Goal: Task Accomplishment & Management: Manage account settings

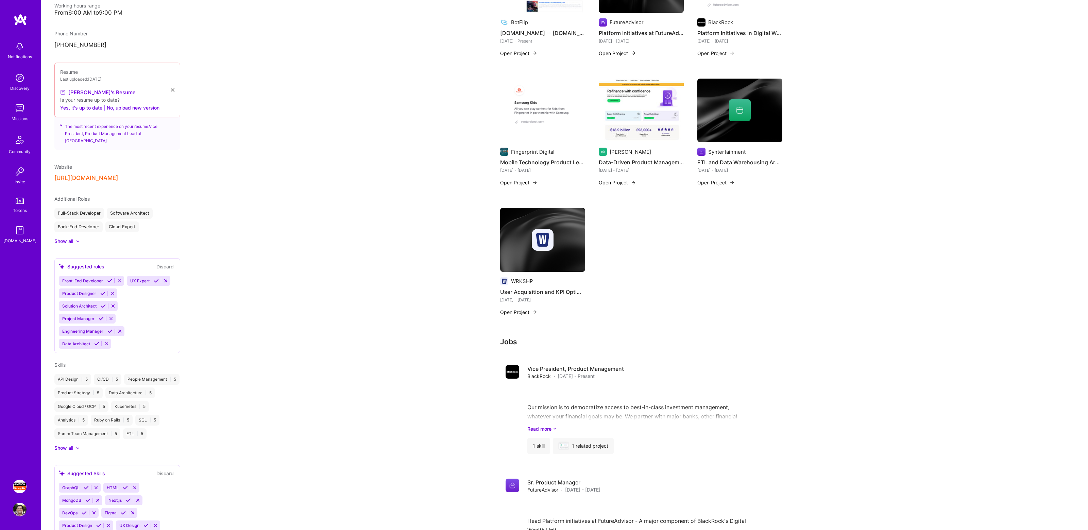
scroll to position [348, 0]
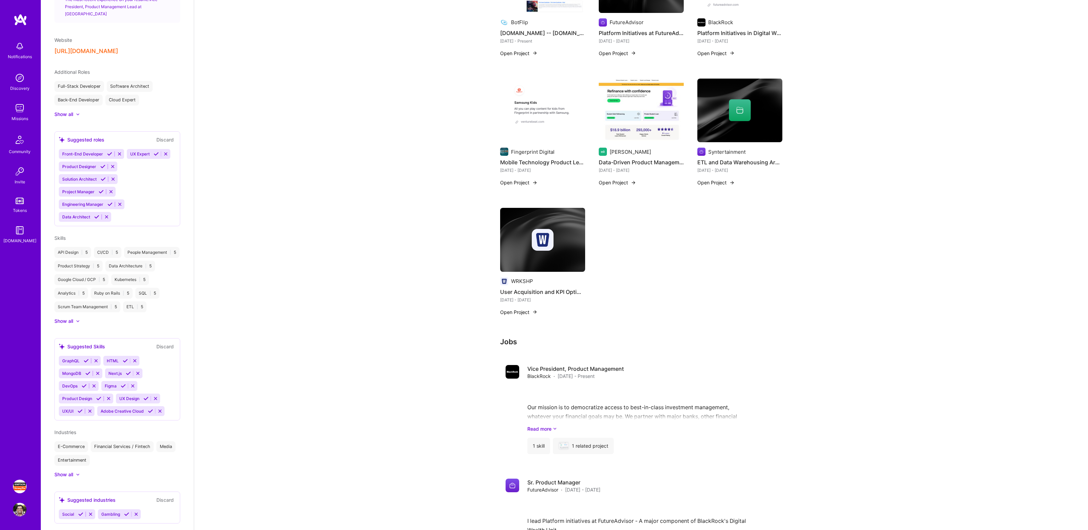
click at [113, 509] on div "Gambling" at bounding box center [110, 514] width 24 height 10
click at [126, 511] on icon at bounding box center [126, 513] width 5 height 5
click at [80, 511] on icon at bounding box center [80, 513] width 5 height 5
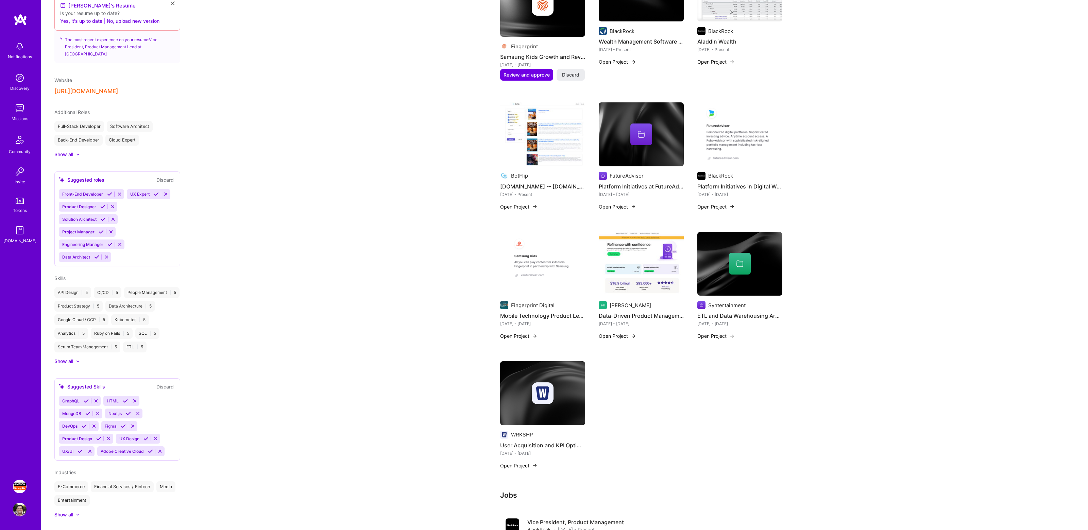
scroll to position [512, 0]
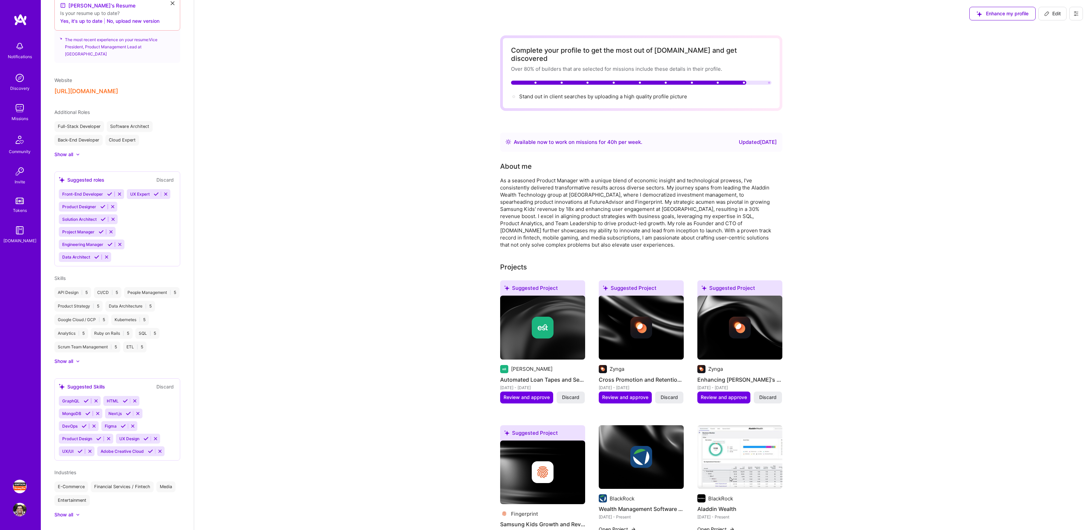
click at [739, 138] on div "Updated [DATE]" at bounding box center [758, 142] width 38 height 8
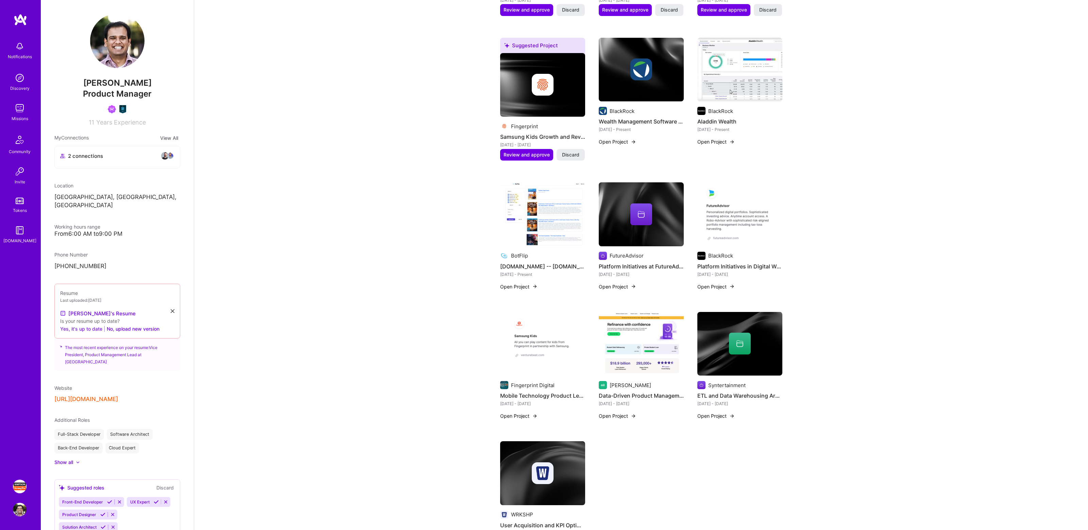
click at [88, 324] on button "Yes, it's up to date" at bounding box center [81, 328] width 42 height 8
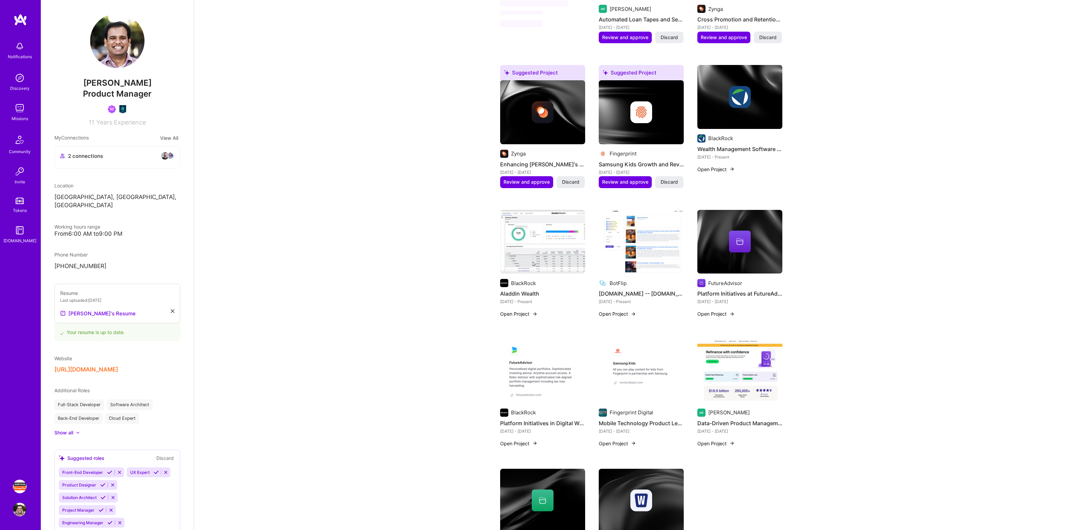
click at [765, 118] on img at bounding box center [739, 97] width 85 height 64
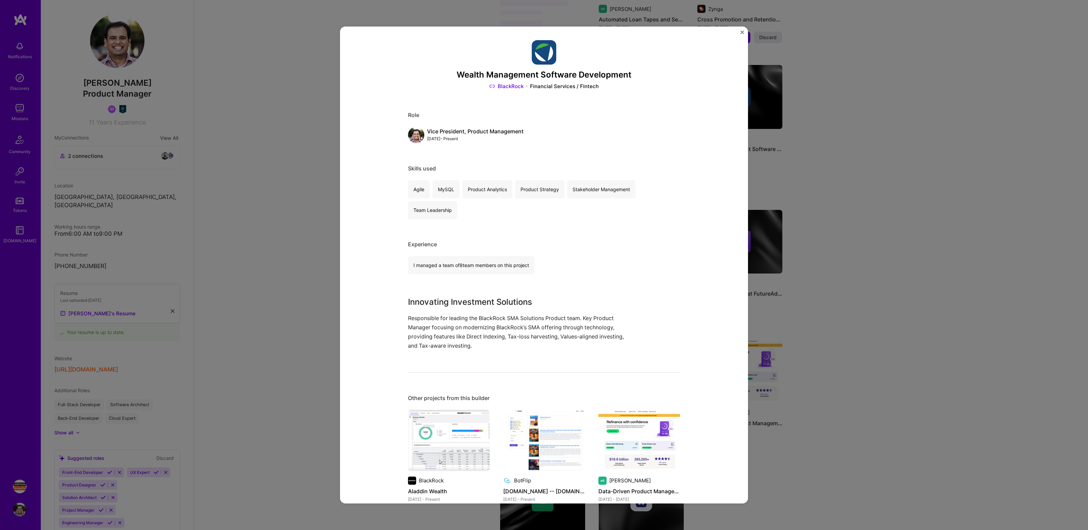
click at [743, 35] on button "Close" at bounding box center [741, 34] width 3 height 7
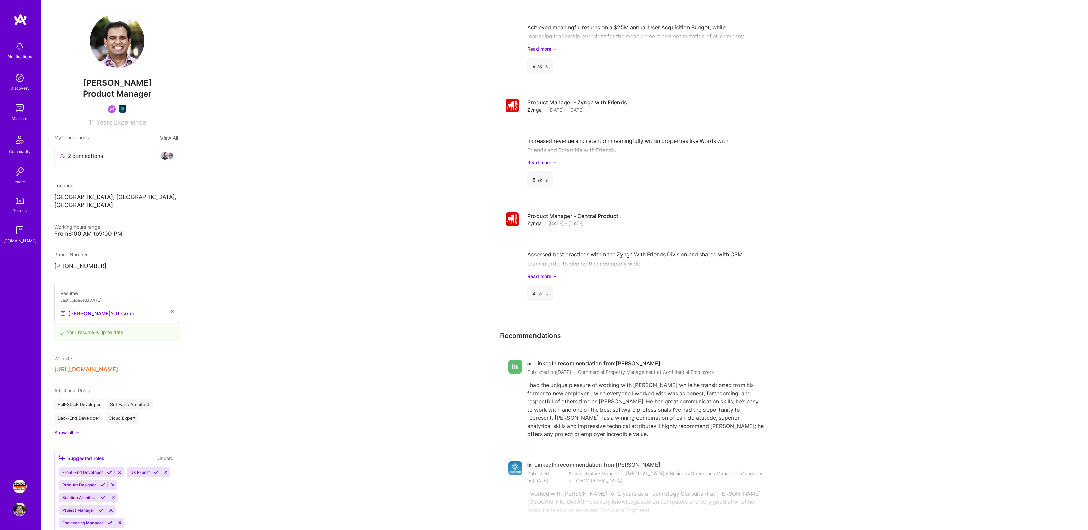
scroll to position [1838, 0]
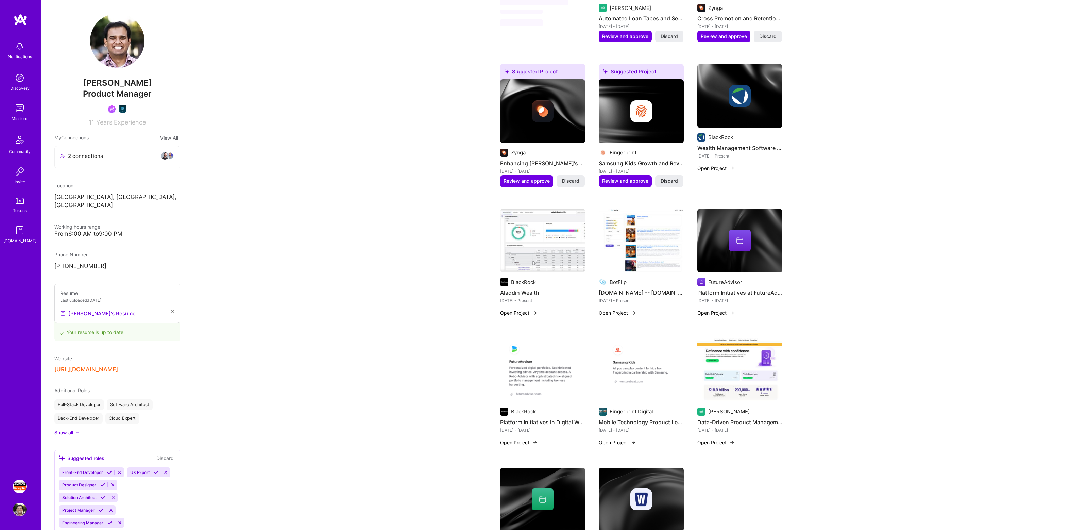
scroll to position [0, 0]
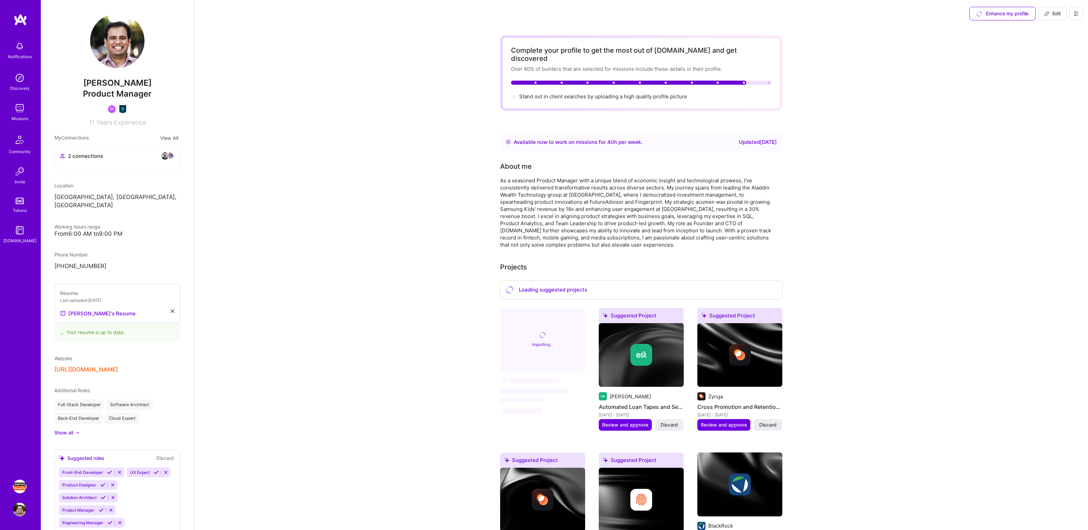
click at [1050, 13] on span "Edit" at bounding box center [1052, 13] width 17 height 7
select select "US"
select select "Right Now"
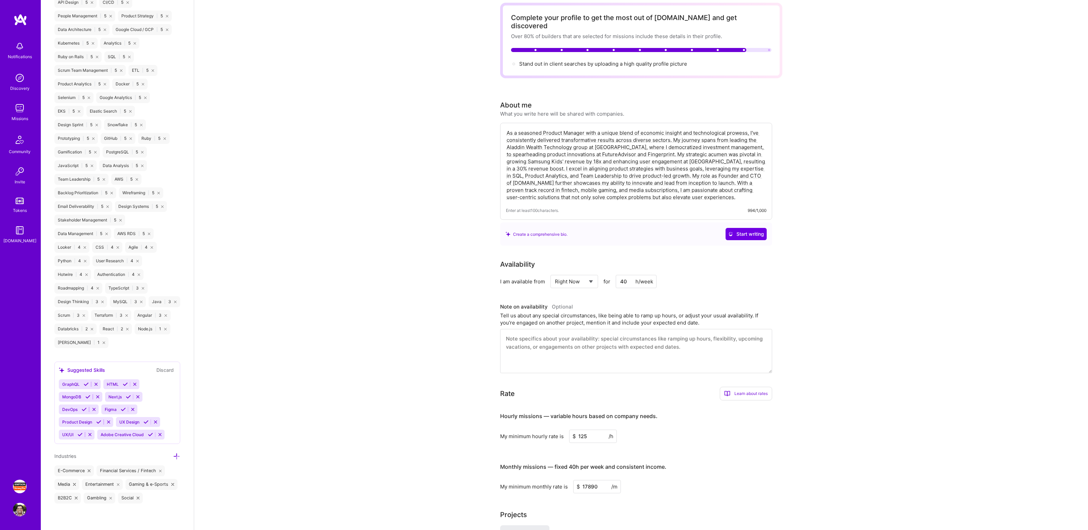
scroll to position [36, 0]
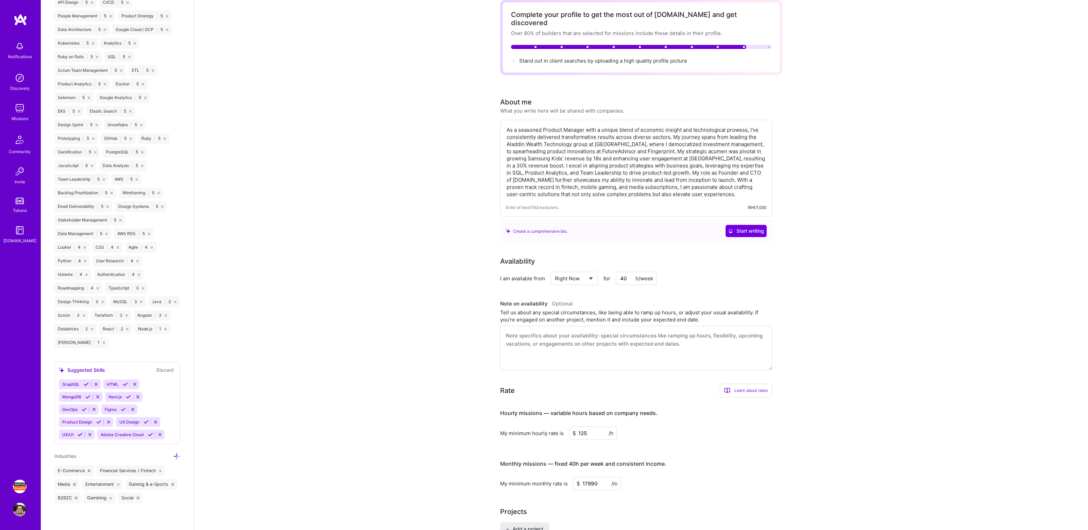
click at [627, 272] on input "40" at bounding box center [636, 278] width 41 height 13
type input "20"
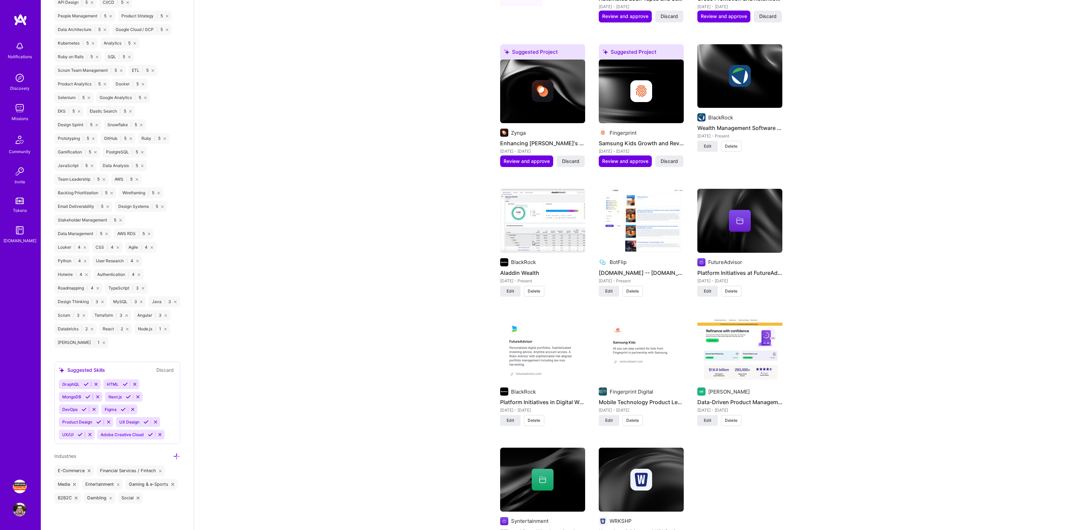
scroll to position [91, 0]
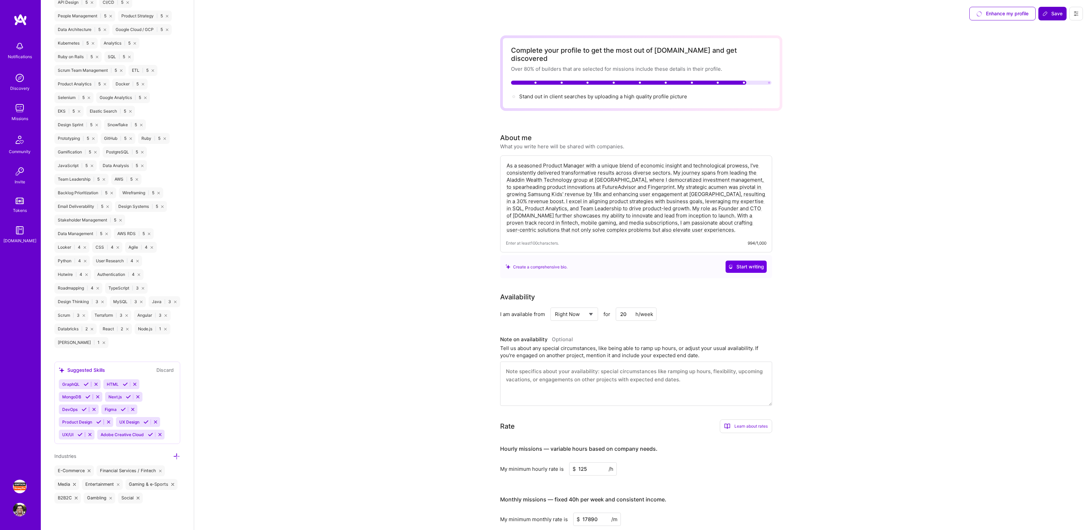
click at [1048, 9] on button "Save" at bounding box center [1052, 14] width 28 height 14
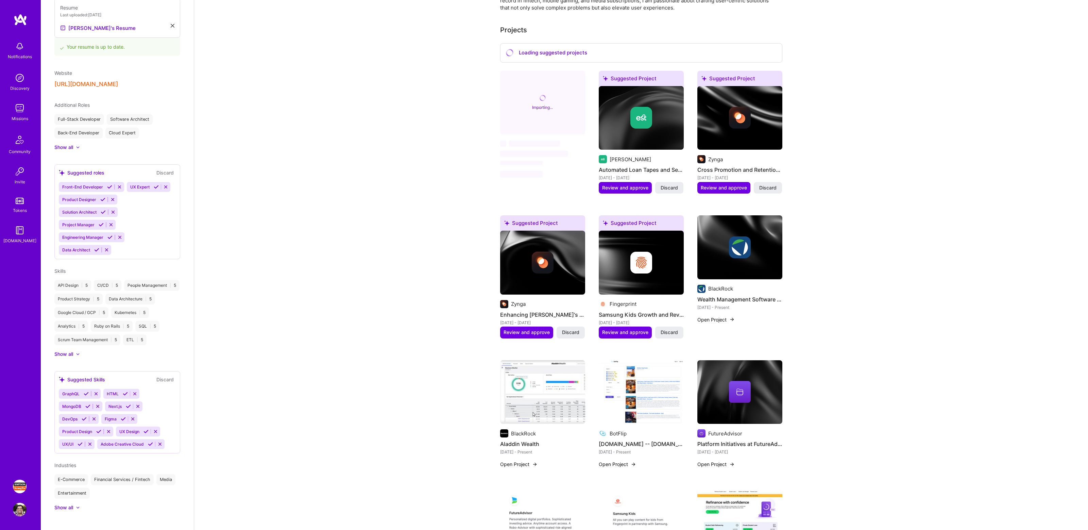
scroll to position [229, 0]
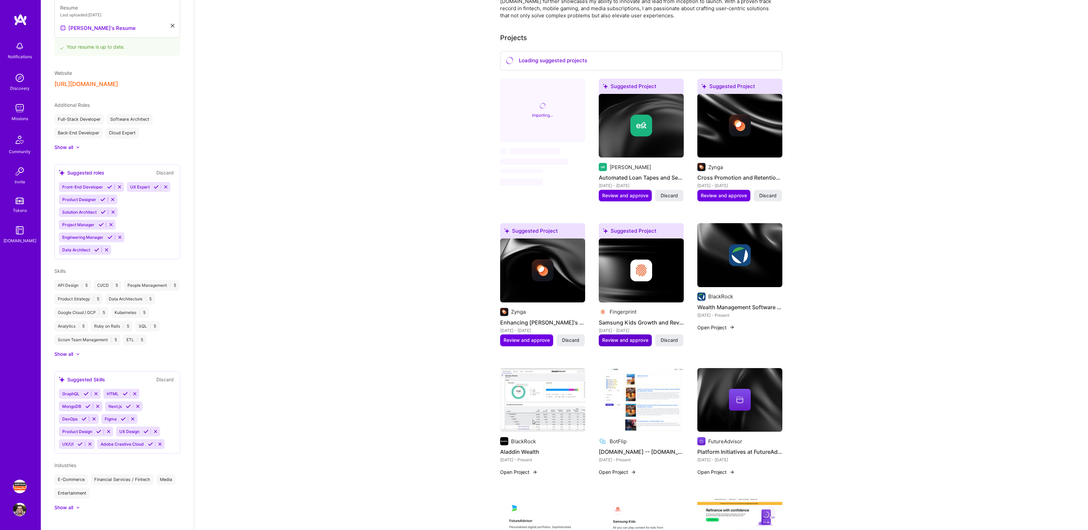
click at [626, 337] on span "Review and approve" at bounding box center [625, 340] width 46 height 7
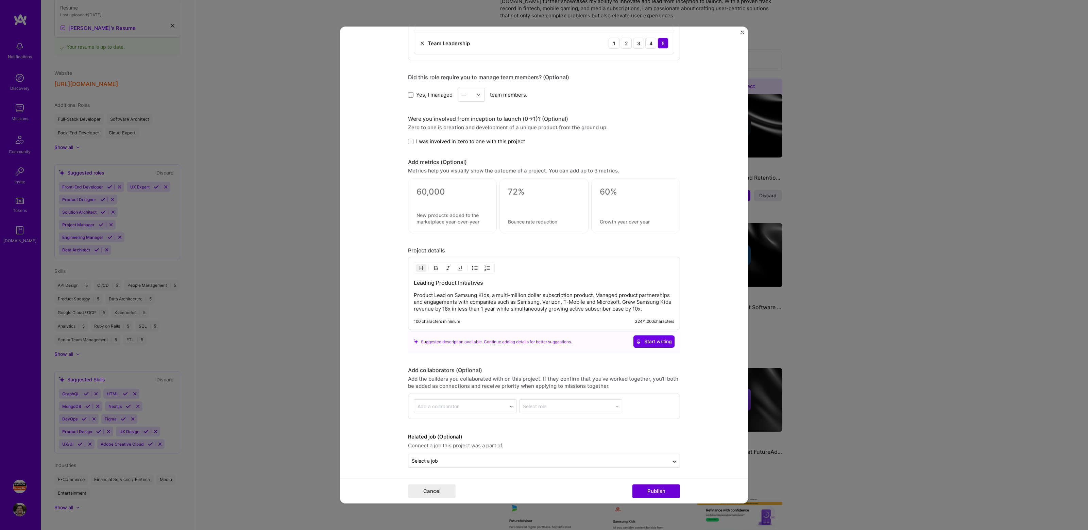
scroll to position [489, 0]
click at [646, 489] on button "Publish" at bounding box center [656, 491] width 48 height 14
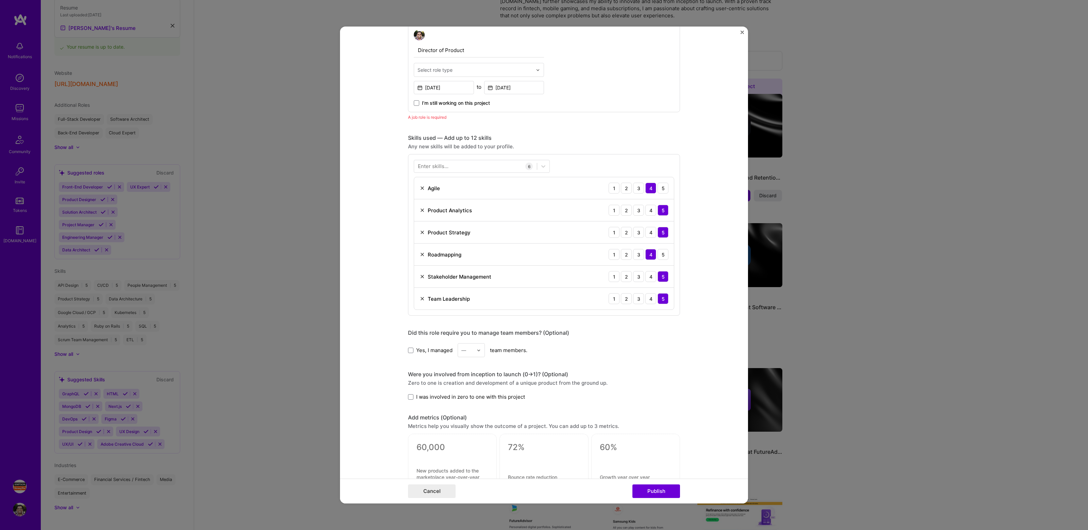
scroll to position [228, 0]
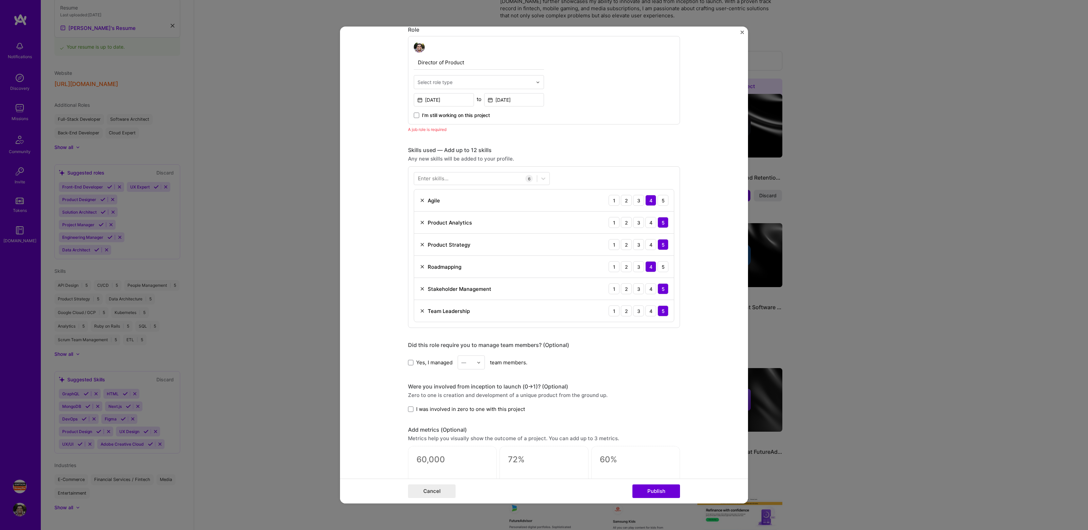
click at [450, 79] on div "Select role type" at bounding box center [434, 82] width 35 height 7
type input "prod"
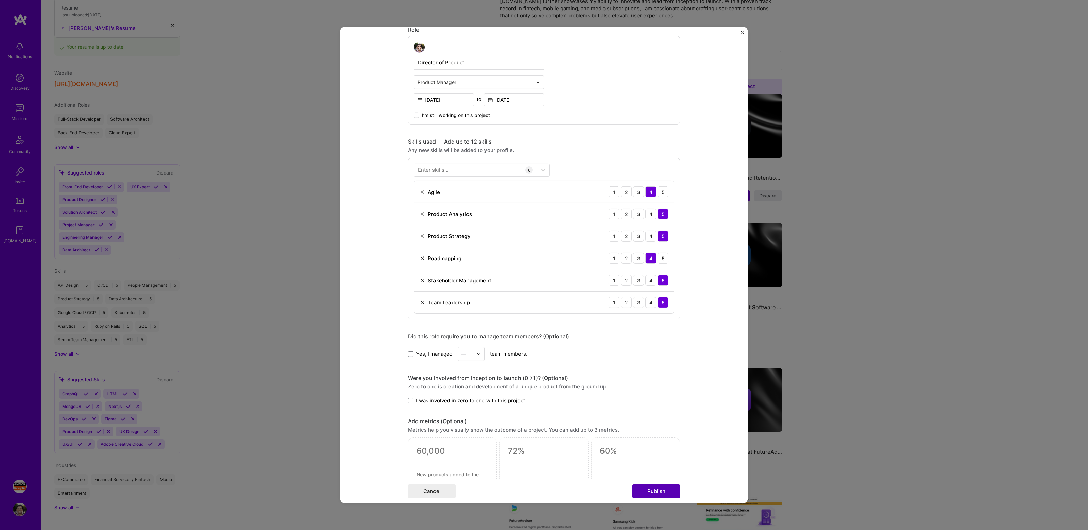
click at [665, 490] on button "Publish" at bounding box center [656, 491] width 48 height 14
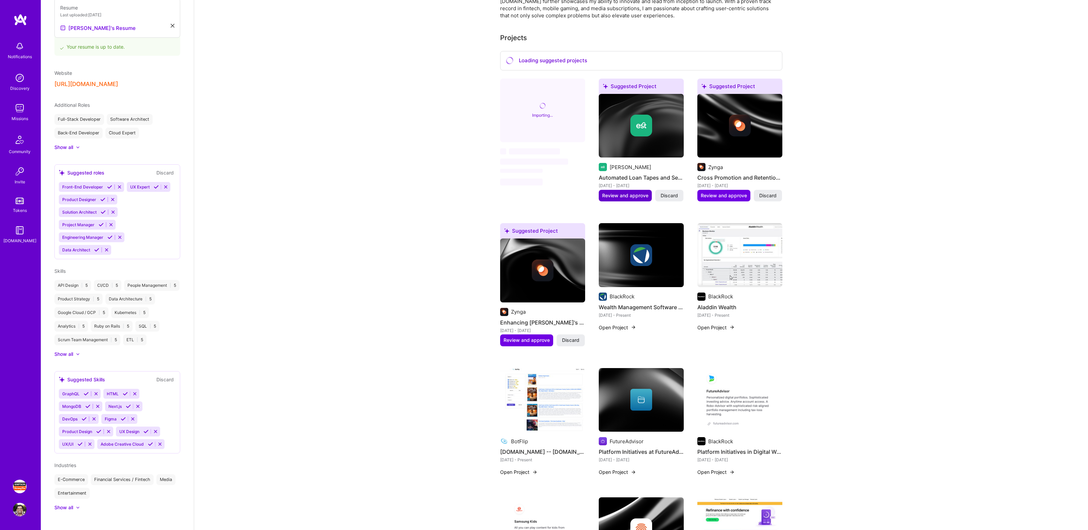
click at [615, 192] on span "Review and approve" at bounding box center [625, 195] width 46 height 7
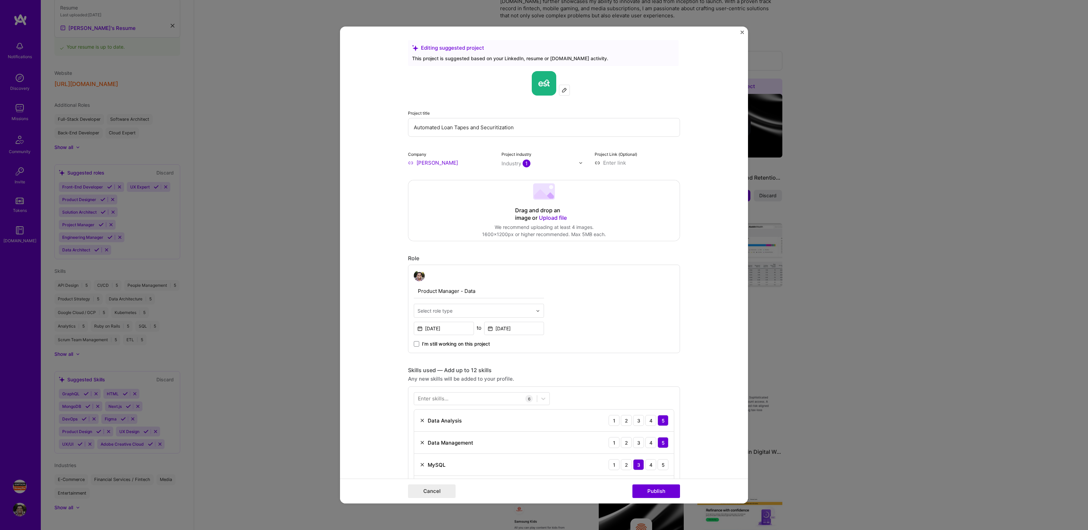
click at [485, 312] on input "text" at bounding box center [474, 310] width 115 height 7
type input "prod"
click at [667, 501] on div "Cancel Publish" at bounding box center [544, 490] width 408 height 25
click at [663, 488] on button "Publish" at bounding box center [656, 491] width 48 height 14
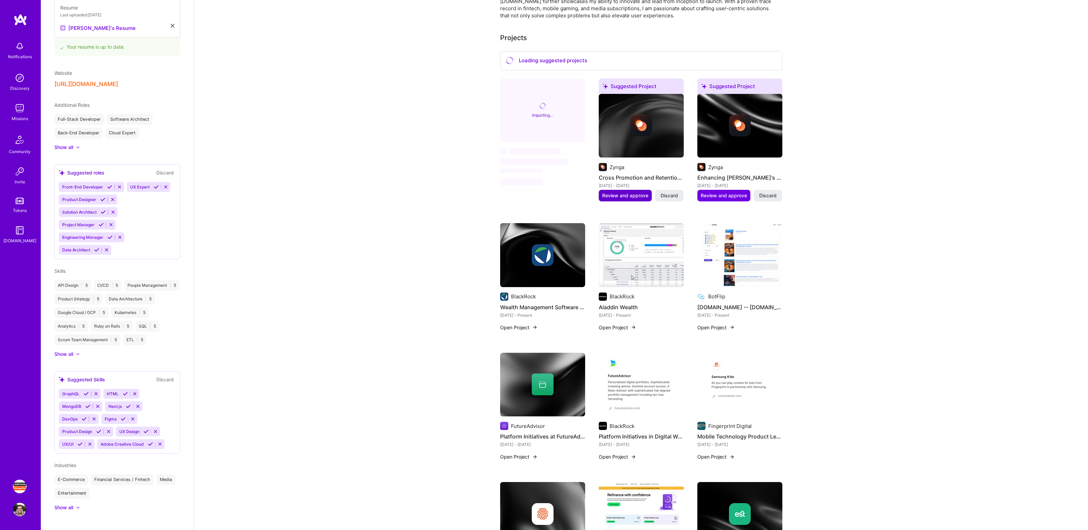
click at [626, 192] on span "Review and approve" at bounding box center [625, 195] width 46 height 7
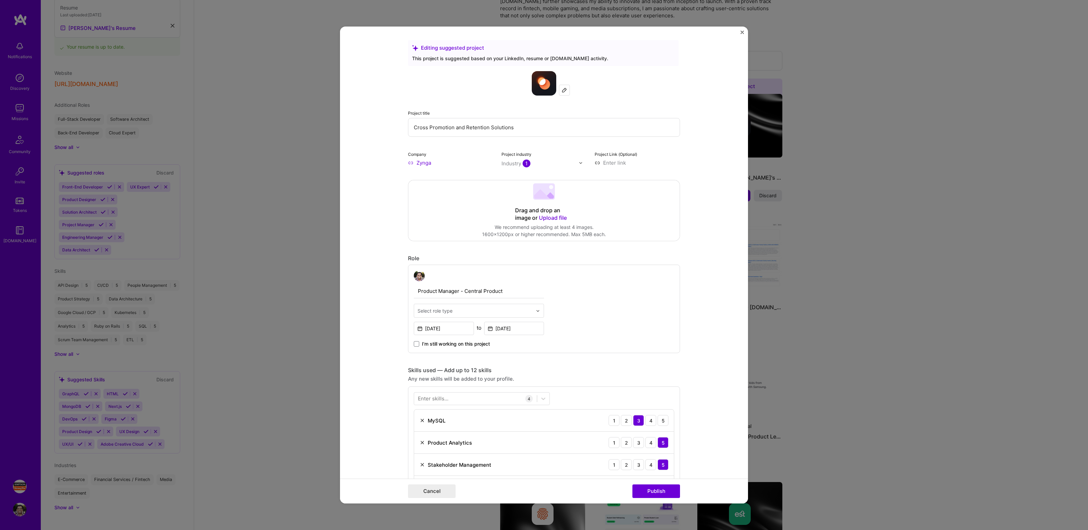
click at [477, 310] on input "text" at bounding box center [474, 310] width 115 height 7
type input "produc"
click at [661, 498] on div "Cancel Publish" at bounding box center [544, 490] width 408 height 25
click at [654, 490] on button "Publish" at bounding box center [656, 491] width 48 height 14
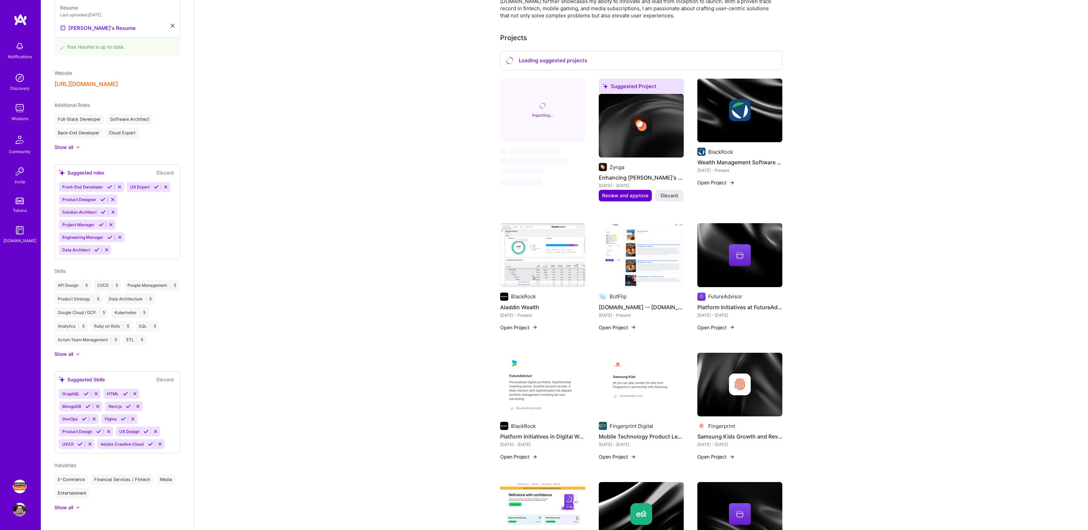
click at [625, 192] on span "Review and approve" at bounding box center [625, 195] width 46 height 7
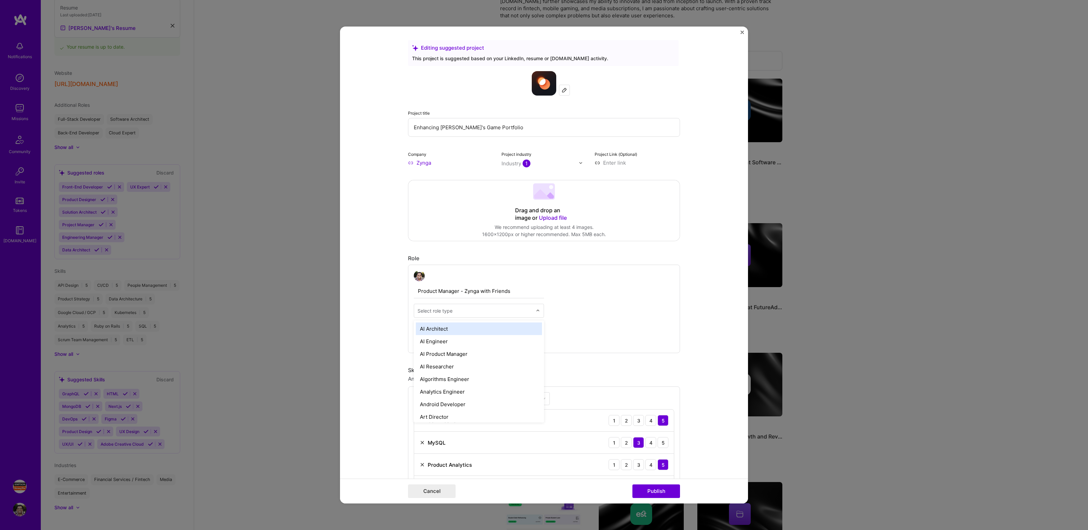
click at [460, 314] on input "text" at bounding box center [474, 310] width 115 height 7
type input "product"
click at [652, 491] on button "Publish" at bounding box center [656, 491] width 48 height 14
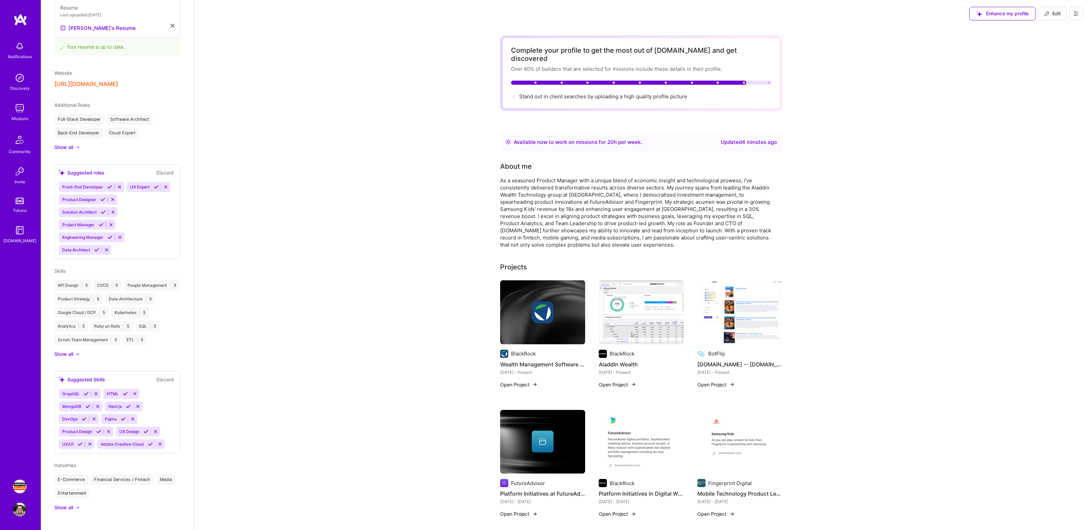
scroll to position [285, 0]
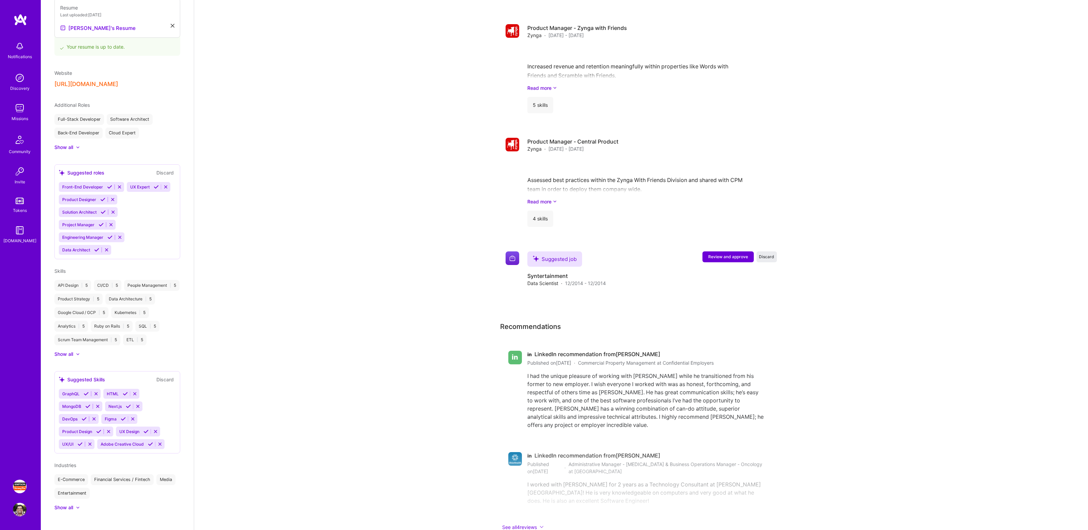
scroll to position [1845, 0]
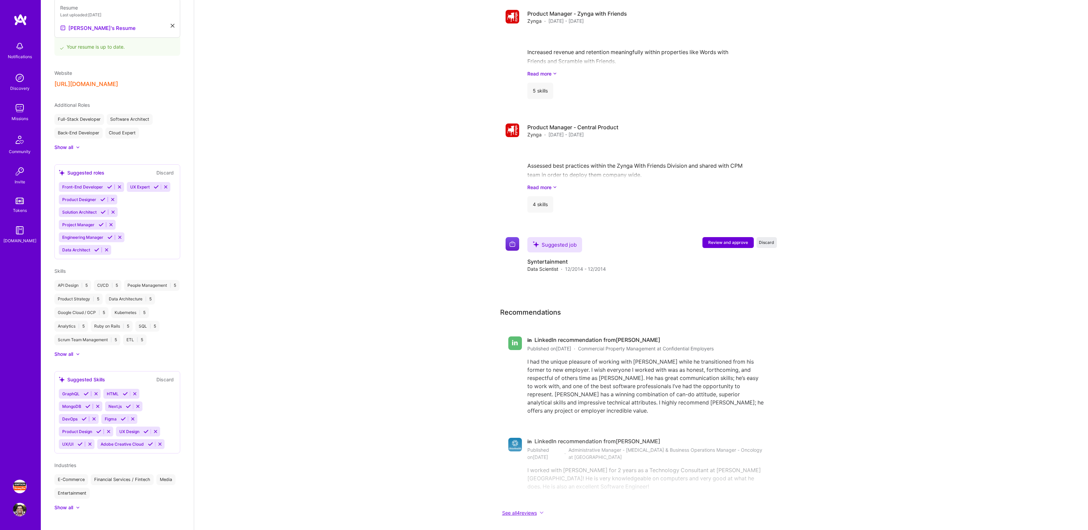
click at [523, 509] on button "See all 4 reviews" at bounding box center [636, 513] width 272 height 8
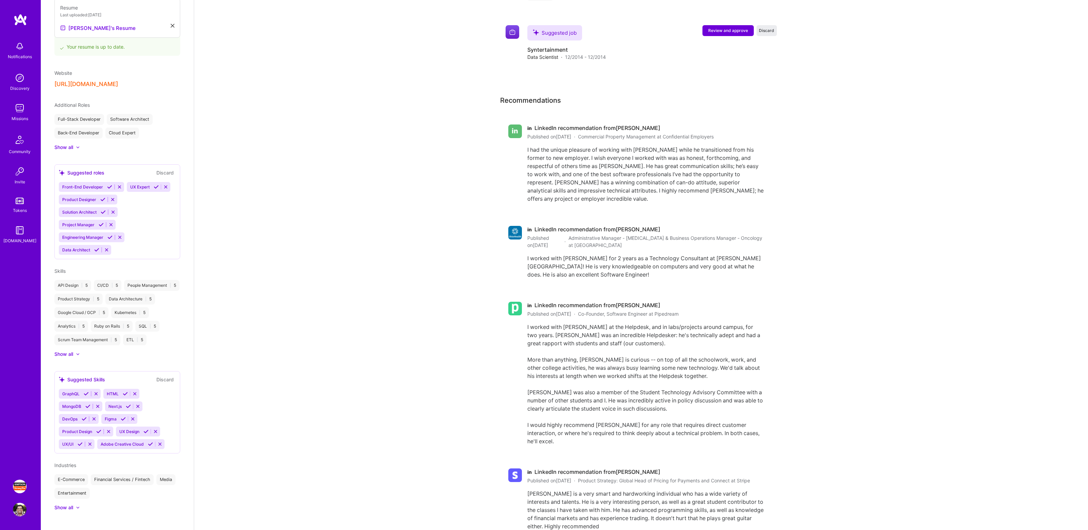
scroll to position [2054, 0]
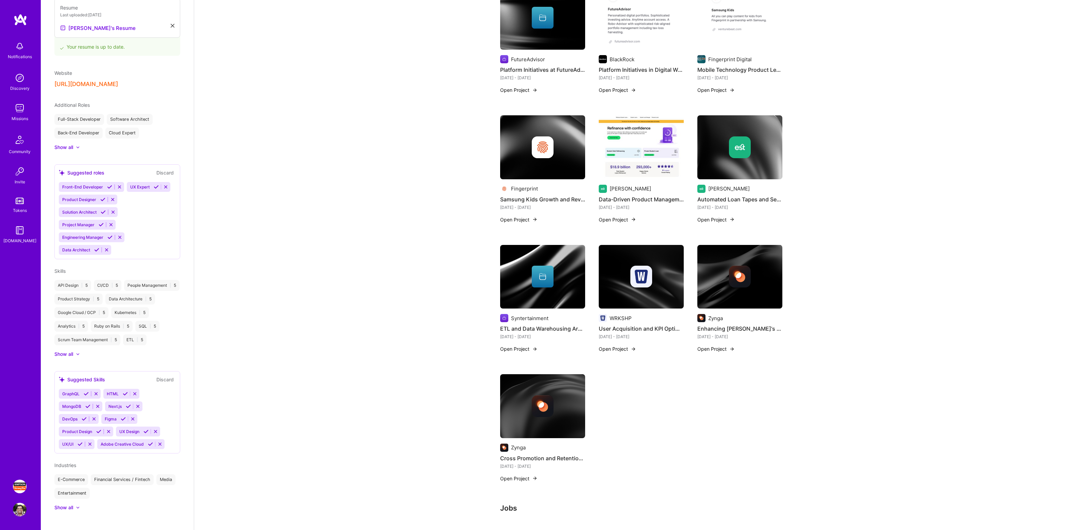
scroll to position [0, 0]
